Goal: Check status: Check status

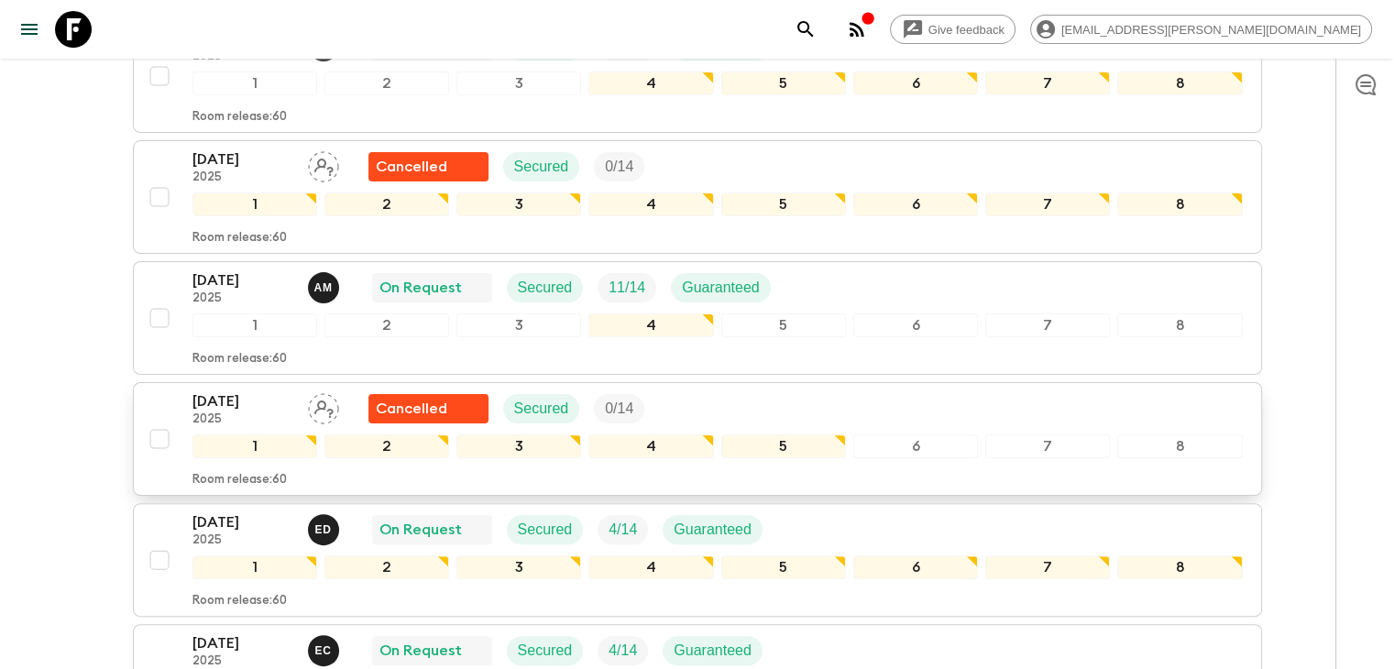
scroll to position [550, 0]
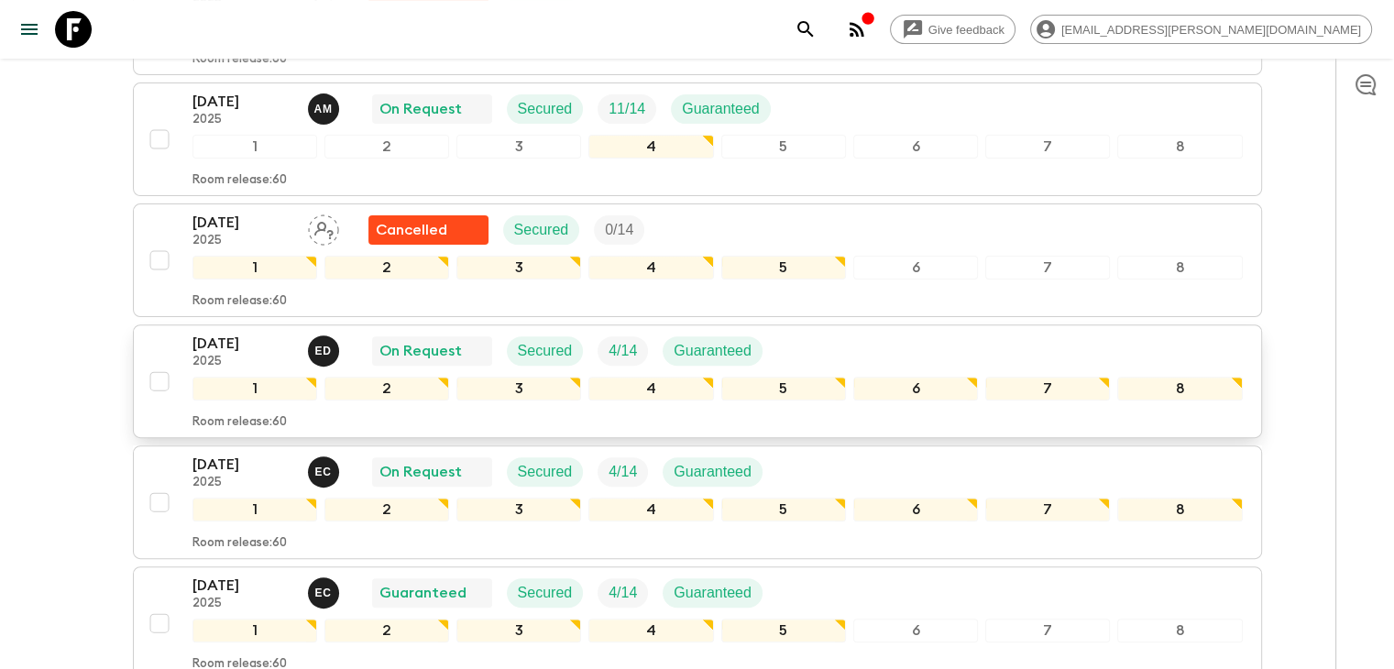
click at [241, 345] on p "[DATE]" at bounding box center [242, 344] width 101 height 22
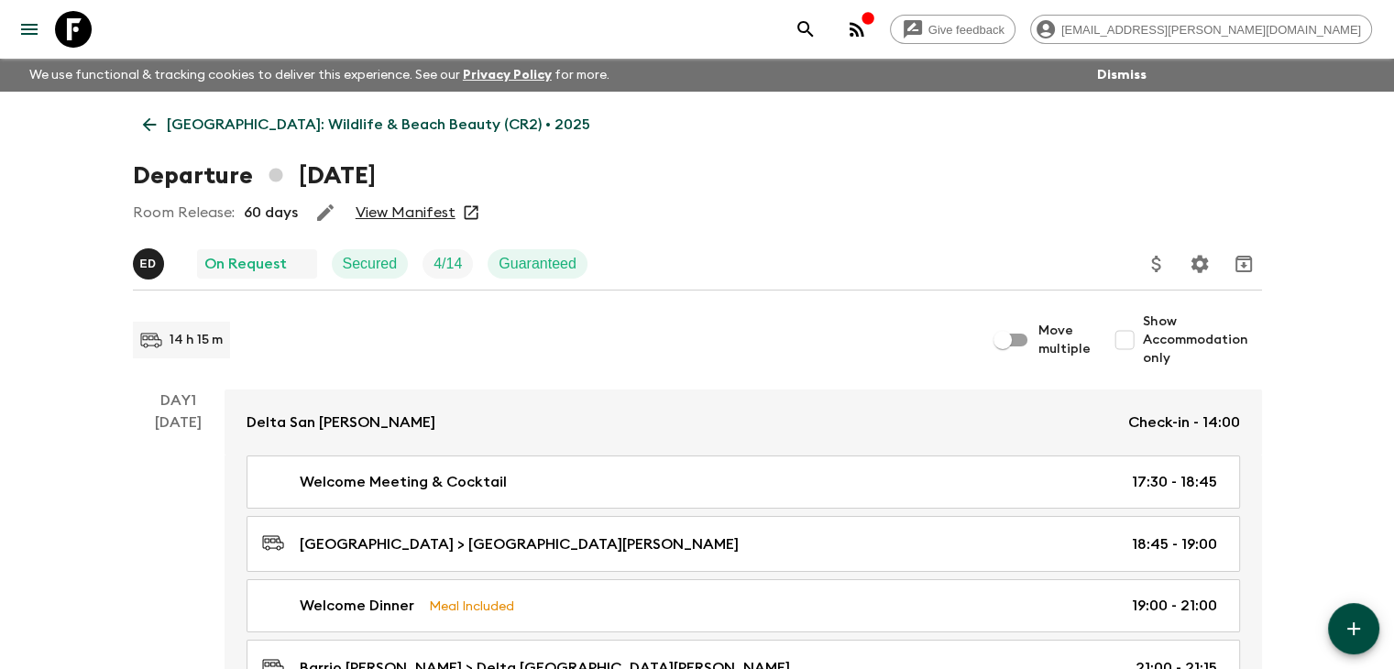
click at [402, 214] on link "View Manifest" at bounding box center [406, 212] width 100 height 18
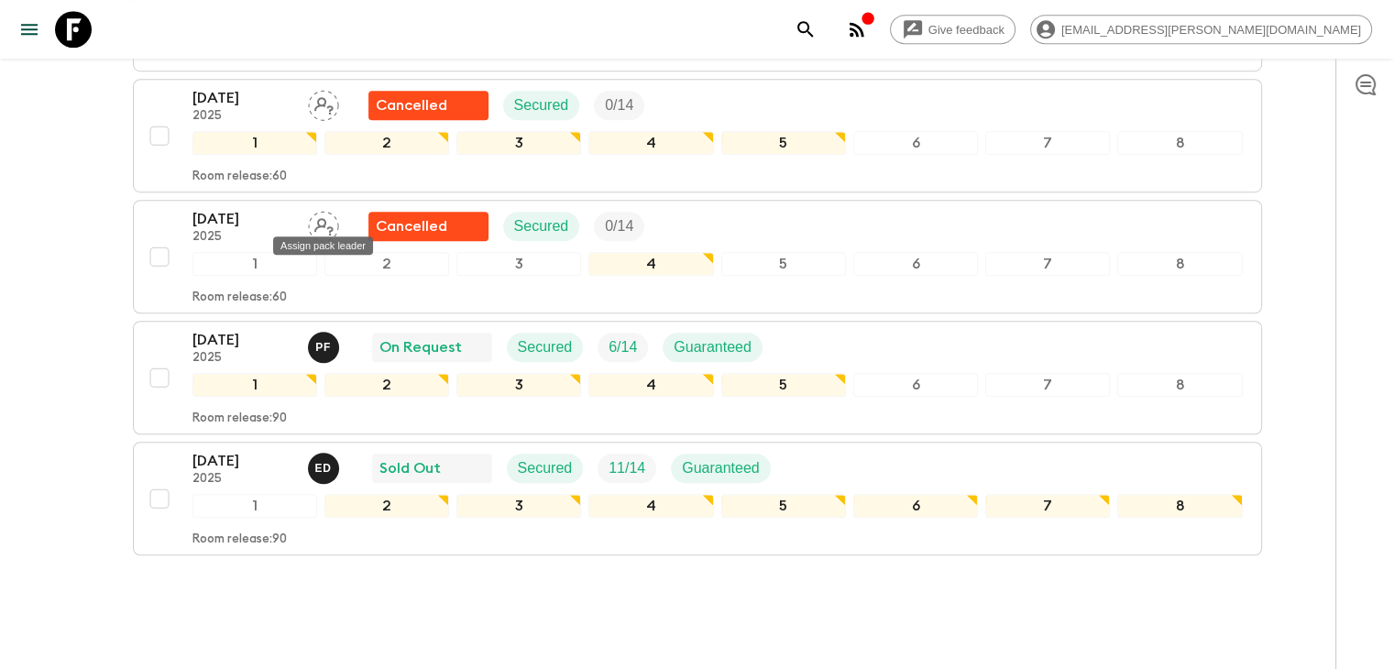
scroll to position [1283, 0]
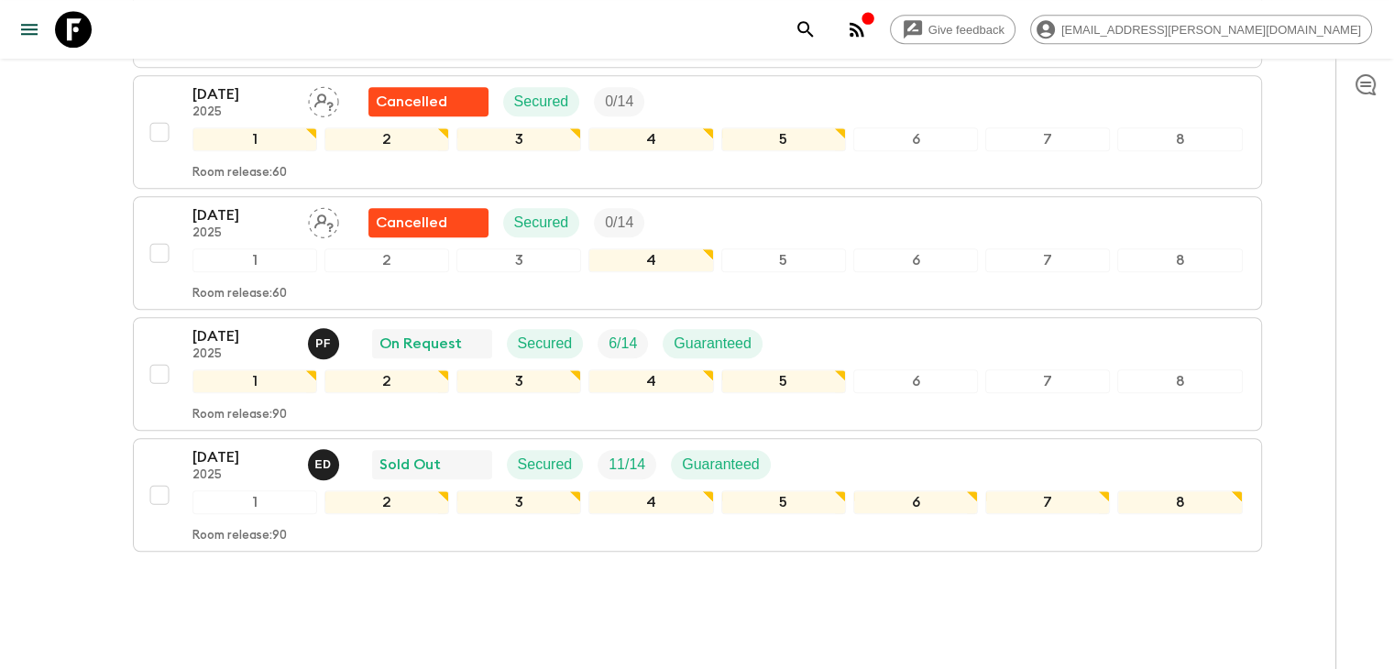
click at [235, 325] on p "[DATE]" at bounding box center [242, 336] width 101 height 22
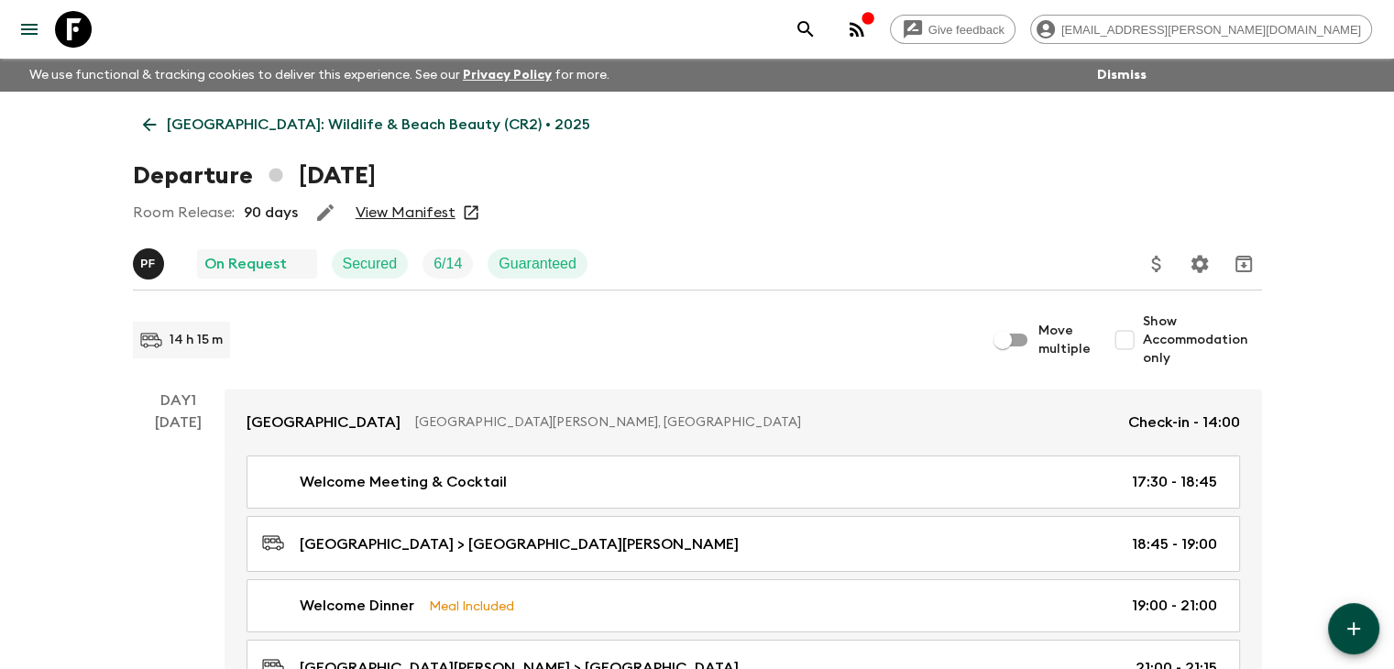
click at [422, 212] on link "View Manifest" at bounding box center [406, 212] width 100 height 18
